Goal: Communication & Community: Answer question/provide support

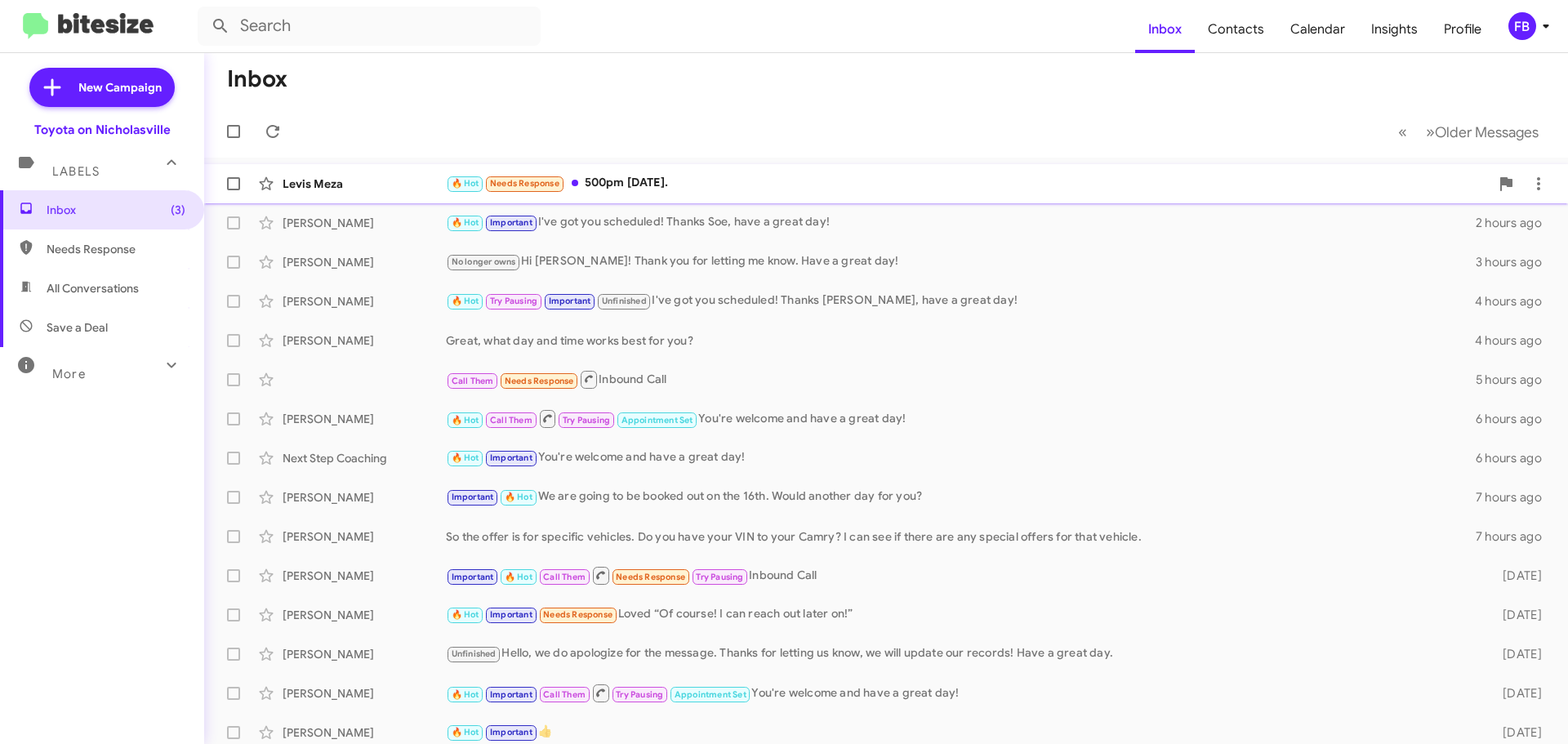
click at [792, 186] on div "🔥 Hot Needs Response 500pm [DATE]." at bounding box center [968, 183] width 1044 height 18
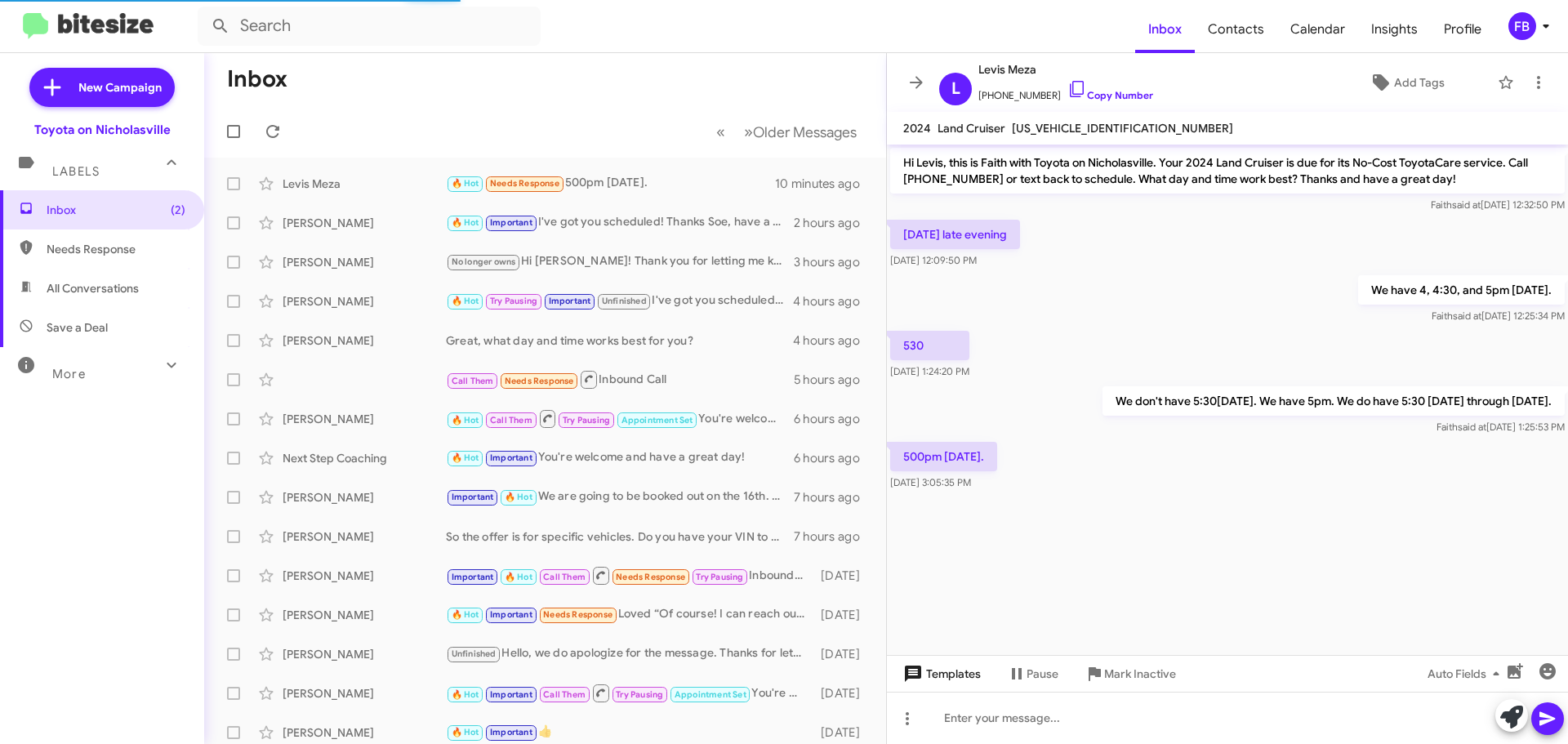
click at [961, 670] on span "Templates" at bounding box center [940, 674] width 81 height 30
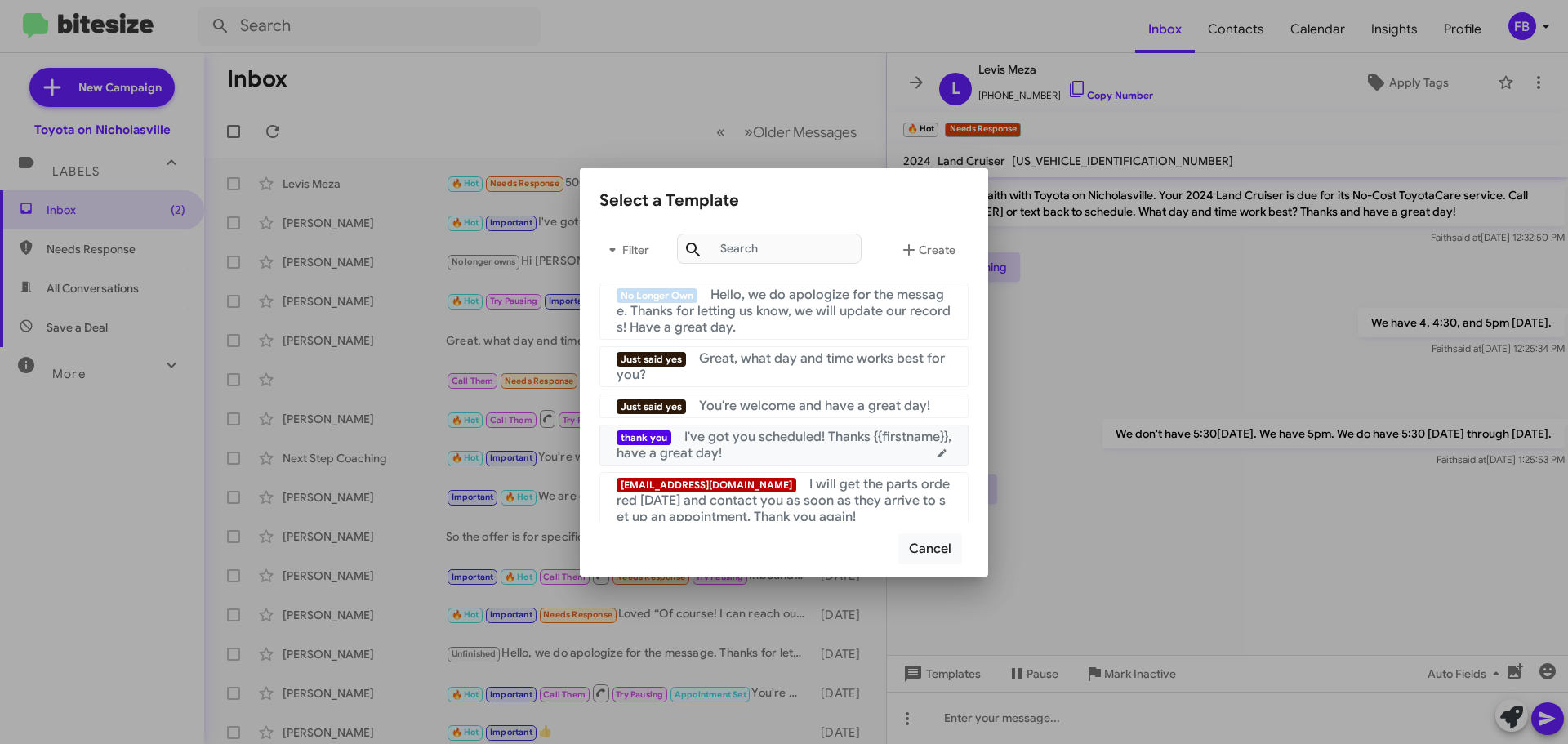
click at [839, 435] on span "I've got you scheduled! Thanks {{firstname}}, have a great day!" at bounding box center [784, 445] width 335 height 32
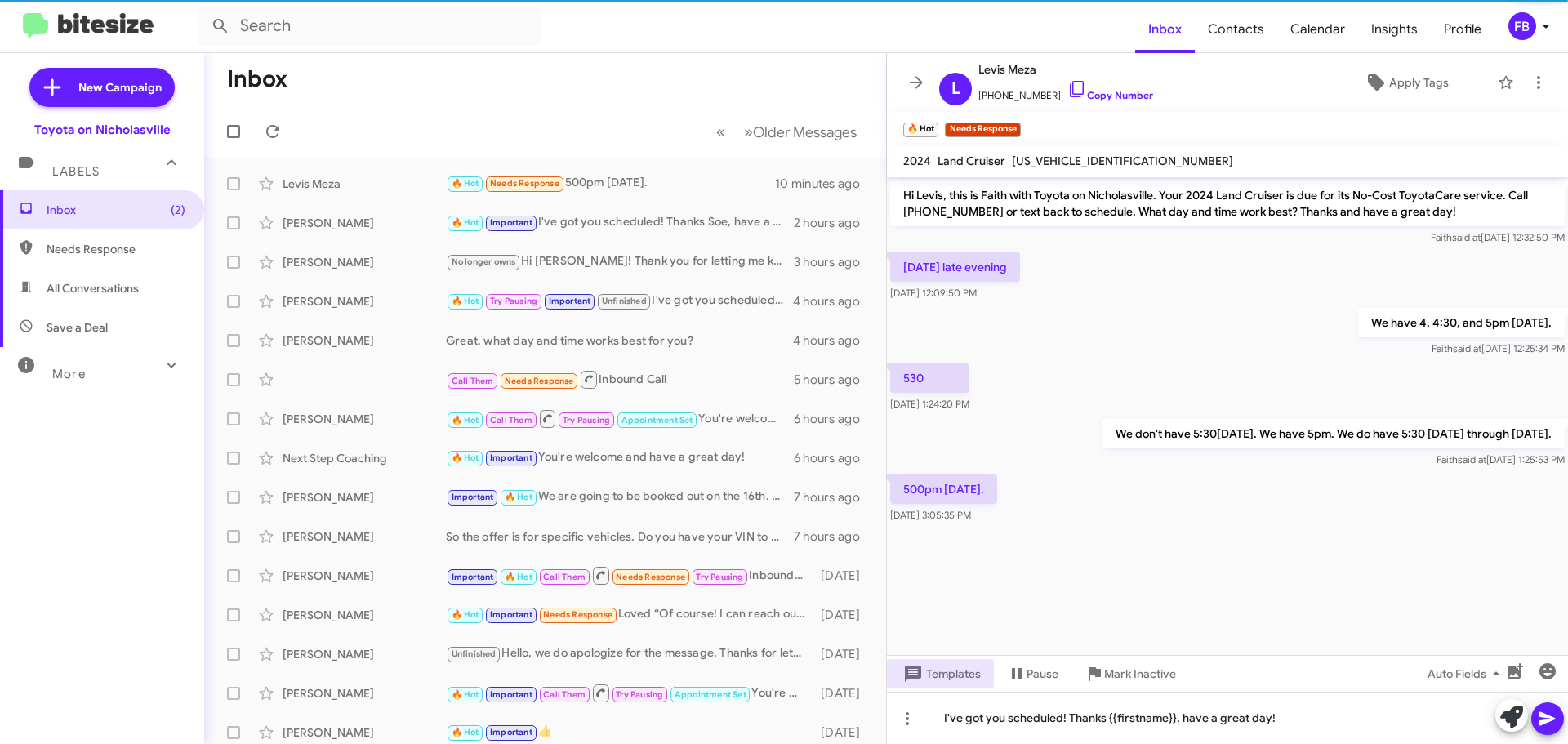
click at [1555, 717] on icon at bounding box center [1548, 719] width 19 height 19
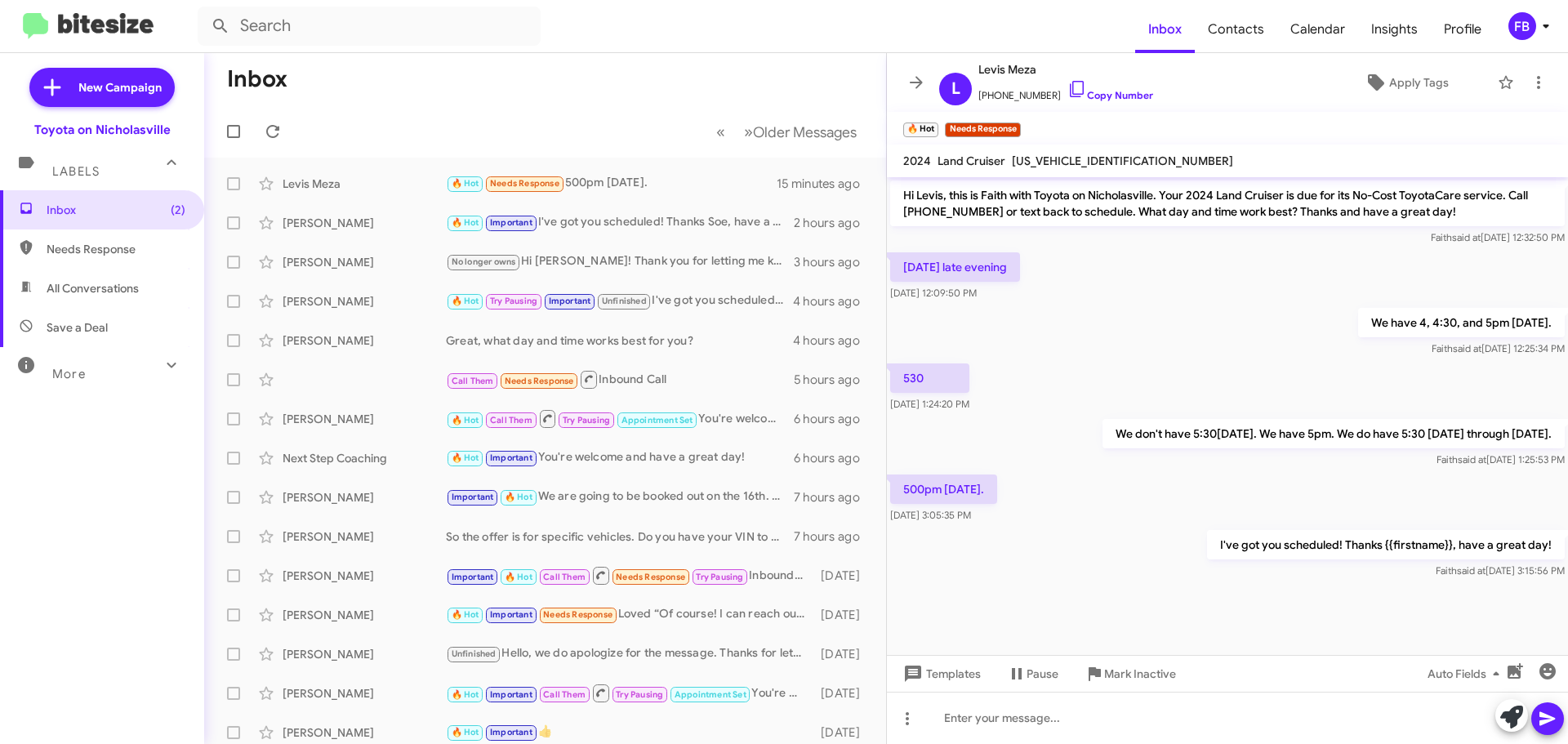
click at [115, 290] on span "All Conversations" at bounding box center [93, 289] width 93 height 17
type input "in:all-conversations"
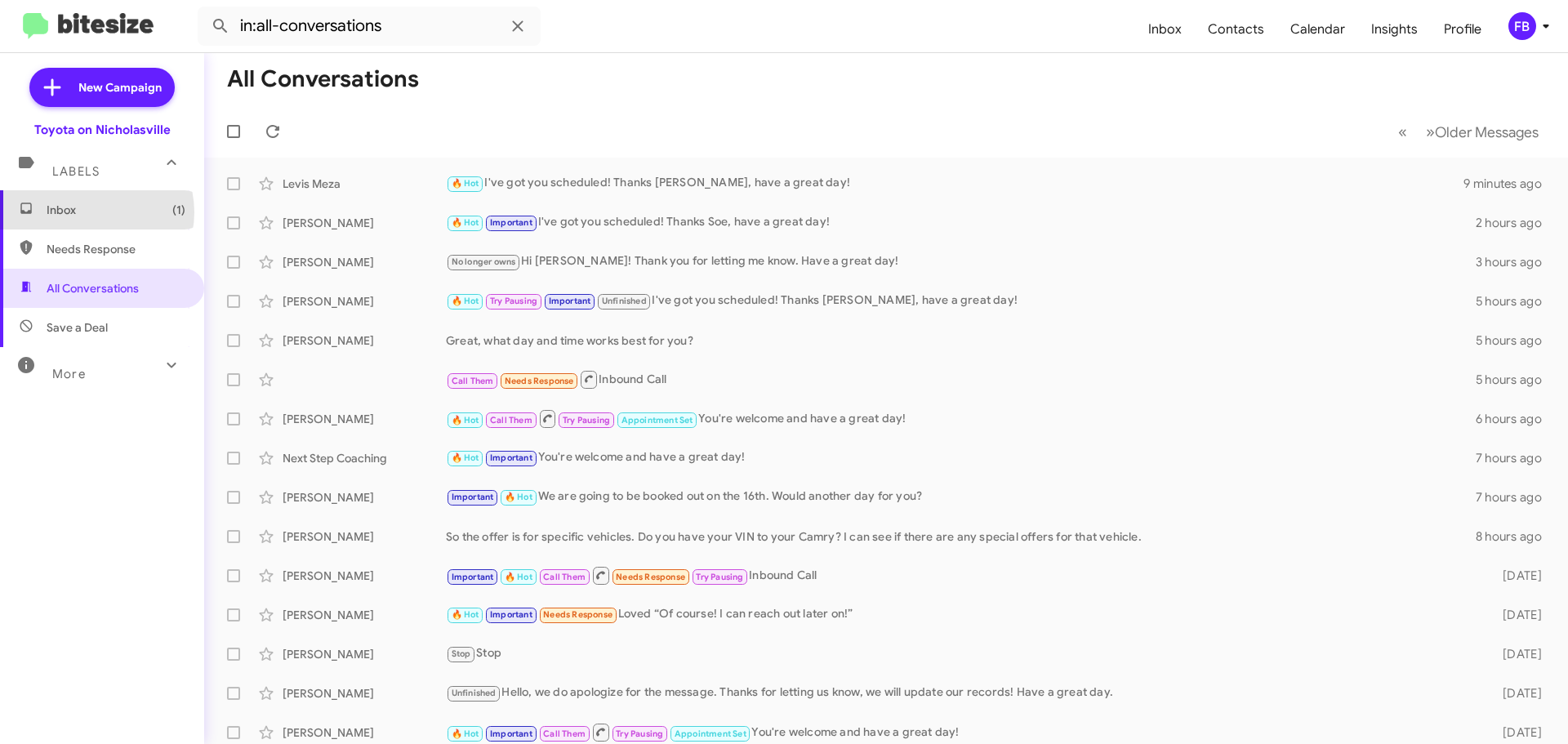
click at [92, 212] on span "Inbox (1)" at bounding box center [115, 210] width 139 height 17
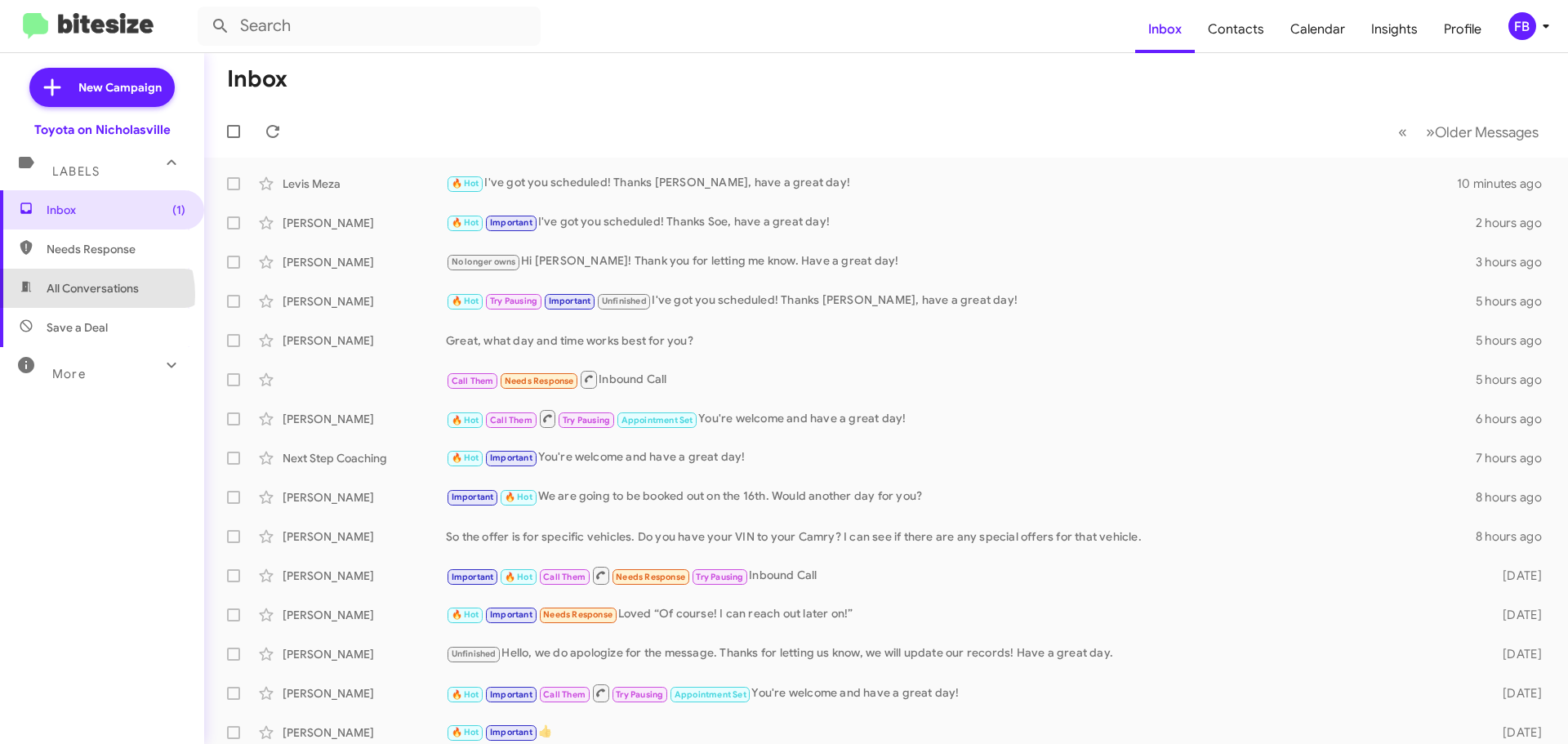
click at [86, 295] on span "All Conversations" at bounding box center [93, 289] width 93 height 17
type input "in:all-conversations"
